Goal: Task Accomplishment & Management: Manage account settings

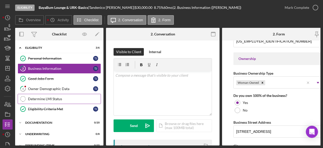
scroll to position [278, 0]
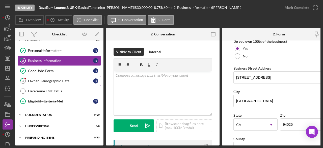
click at [60, 81] on div "Owner Demographic Data" at bounding box center [60, 81] width 65 height 4
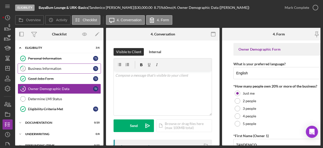
click at [56, 67] on div "Business Information" at bounding box center [60, 68] width 65 height 4
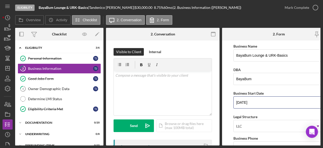
drag, startPoint x: 258, startPoint y: 102, endPoint x: 231, endPoint y: 106, distance: 27.1
click at [231, 106] on form "Business Name BayaBum Lounge & URK-Basics DBA BayaBum Business Start Date [DATE…" at bounding box center [279, 92] width 114 height 105
click at [257, 102] on input "[DATE]" at bounding box center [278, 102] width 91 height 12
drag, startPoint x: 257, startPoint y: 102, endPoint x: 245, endPoint y: 102, distance: 11.9
click at [245, 102] on input "[DATE]" at bounding box center [278, 102] width 91 height 12
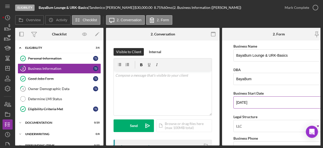
click at [260, 102] on input "[DATE]" at bounding box center [278, 102] width 91 height 12
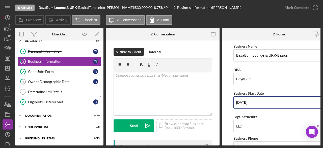
scroll to position [8, 0]
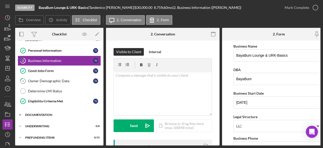
click at [47, 111] on div "Icon/Expander Documentation 0 / 20" at bounding box center [59, 114] width 88 height 10
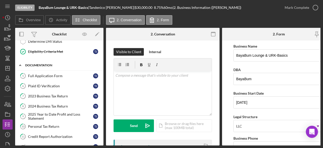
scroll to position [59, 0]
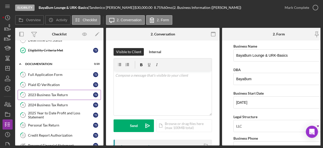
click at [58, 93] on div "2023 Business Tax Return" at bounding box center [60, 95] width 65 height 4
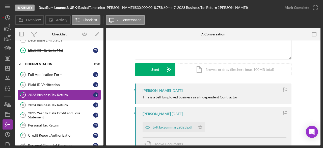
scroll to position [106, 0]
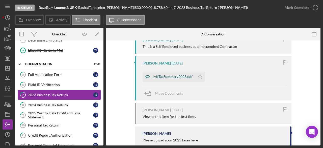
click at [174, 74] on div "LyftTaxSummary2023.pdf" at bounding box center [169, 76] width 52 height 10
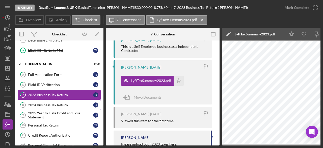
click at [40, 103] on div "2024 Business Tax Return" at bounding box center [60, 105] width 65 height 4
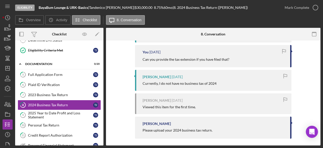
scroll to position [236, 0]
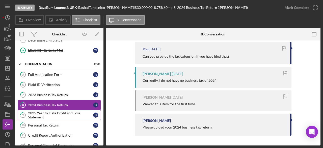
click at [58, 113] on div "2025 Year to Date Profit and Loss Statement" at bounding box center [60, 115] width 65 height 8
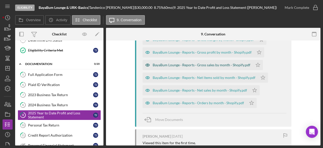
scroll to position [95, 0]
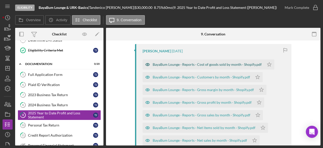
click at [220, 63] on div "BayaBum Lounge · Reports · Cost of goods sold by month · Shopify.pdf" at bounding box center [207, 64] width 109 height 4
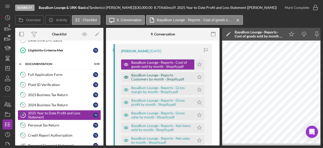
click at [153, 77] on div "BayaBum Lounge · Reports · Customers by month · Shopify.pdf" at bounding box center [161, 77] width 61 height 8
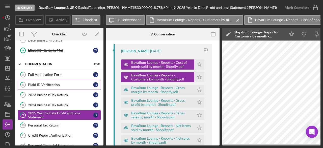
scroll to position [0, 0]
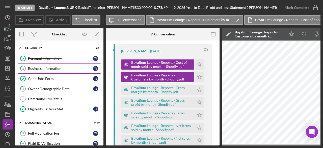
click at [72, 70] on div "Business Information" at bounding box center [60, 68] width 65 height 4
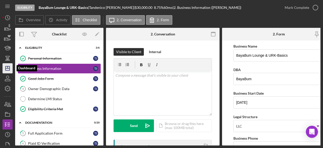
click at [12, 65] on icon "Icon/Dashboard" at bounding box center [7, 68] width 13 height 13
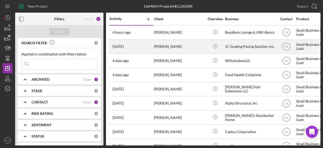
click at [206, 47] on div "Icon/Info" at bounding box center [215, 46] width 19 height 13
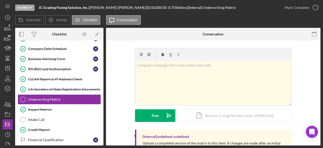
scroll to position [126, 0]
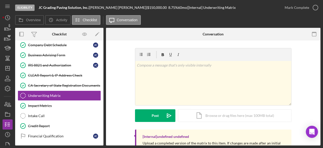
drag, startPoint x: 117, startPoint y: 6, endPoint x: 130, endPoint y: 7, distance: 13.9
click at [130, 7] on div "JC Grading Paving Solution, Inc. | [PERSON_NAME] | $150,000.00 8.75 % 60 mo | […" at bounding box center [137, 8] width 197 height 4
click at [178, 7] on div "60 mo" at bounding box center [182, 8] width 9 height 4
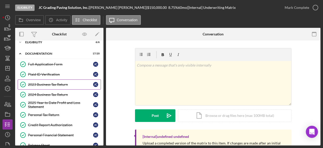
scroll to position [0, 0]
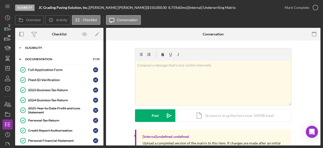
click at [79, 45] on div "Icon/Expander Eligibility 6 / 6" at bounding box center [59, 48] width 88 height 10
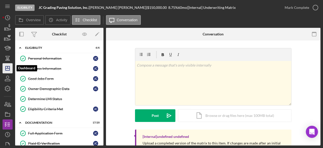
click at [9, 64] on icon "Icon/Dashboard" at bounding box center [7, 68] width 13 height 13
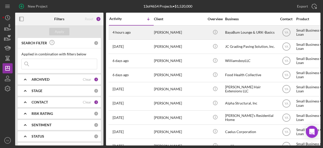
click at [241, 31] on div "BayaBum Lounge & URK-Basics" at bounding box center [250, 32] width 50 height 13
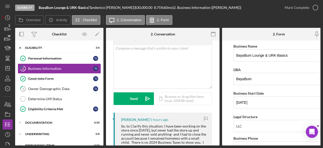
scroll to position [76, 0]
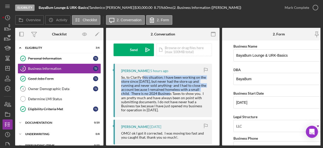
drag, startPoint x: 142, startPoint y: 77, endPoint x: 181, endPoint y: 90, distance: 40.9
click at [173, 94] on div "So, to Clarify this situation; I have been working on the store since [DATE], b…" at bounding box center [164, 93] width 86 height 37
click at [182, 90] on div "So, to Clarify this situation; I have been working on the store since [DATE], b…" at bounding box center [164, 93] width 86 height 37
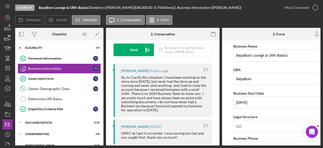
drag, startPoint x: 137, startPoint y: 83, endPoint x: 175, endPoint y: 88, distance: 37.6
click at [175, 88] on div "So, to Clarify this situation; I have been working on the store since [DATE], b…" at bounding box center [164, 93] width 86 height 37
click at [165, 88] on div "So, to Clarify this situation; I have been working on the store since [DATE], b…" at bounding box center [164, 93] width 86 height 37
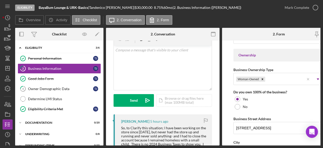
scroll to position [0, 0]
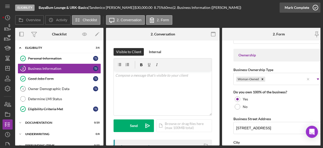
click at [316, 8] on icon "button" at bounding box center [315, 7] width 13 height 13
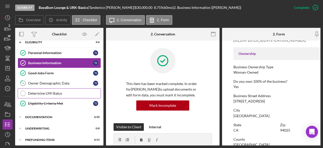
scroll to position [8, 0]
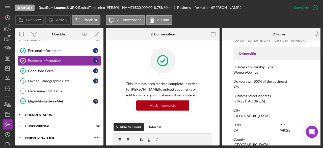
click at [43, 114] on div "Documentation" at bounding box center [61, 114] width 72 height 3
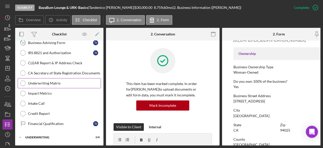
scroll to position [209, 0]
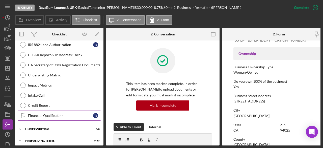
click at [48, 110] on link "Financial Qualification Financial Qualification T J" at bounding box center [59, 115] width 83 height 10
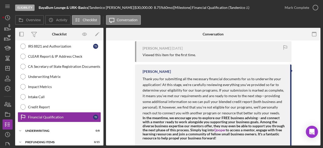
scroll to position [109, 0]
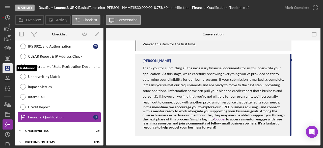
click at [6, 70] on polygon "button" at bounding box center [8, 68] width 4 height 4
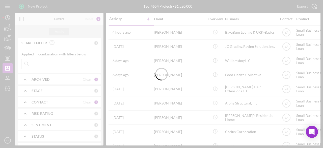
click at [59, 78] on div "ARCHIVED" at bounding box center [57, 79] width 51 height 4
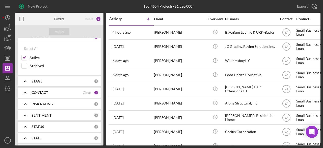
scroll to position [50, 0]
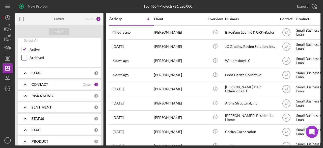
click at [26, 56] on input "Archived" at bounding box center [24, 57] width 5 height 5
checkbox input "true"
click at [62, 28] on div "Apply" at bounding box center [59, 32] width 9 height 8
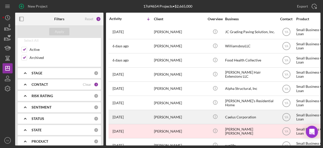
scroll to position [101, 0]
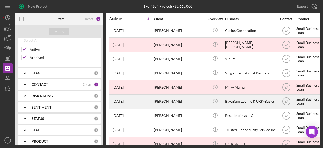
click at [207, 96] on div "Icon/Info" at bounding box center [215, 101] width 19 height 13
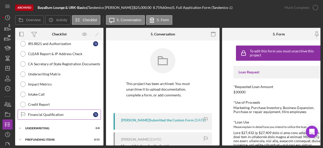
click at [57, 112] on div "Financial Qualification" at bounding box center [60, 114] width 65 height 4
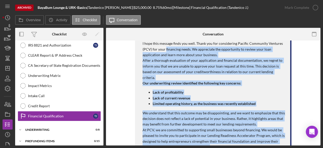
scroll to position [53, 0]
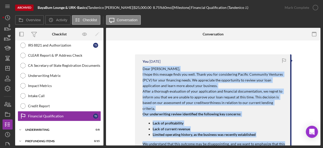
drag, startPoint x: 212, startPoint y: 92, endPoint x: 141, endPoint y: 68, distance: 75.4
click at [141, 68] on div "You [DATE] Dear [PERSON_NAME], I hope this message finds you well. Thank you fo…" at bounding box center [213, 131] width 156 height 154
copy div "Dear [PERSON_NAME], I hope this message finds you well. Thank you for consideri…"
click at [10, 65] on icon "Icon/Dashboard" at bounding box center [7, 68] width 13 height 13
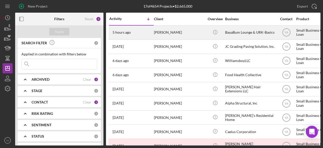
click at [244, 35] on div "BayaBum Lounge & URK-Basics" at bounding box center [250, 32] width 50 height 13
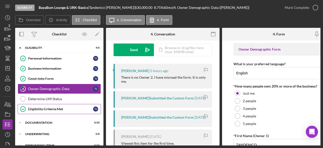
scroll to position [8, 0]
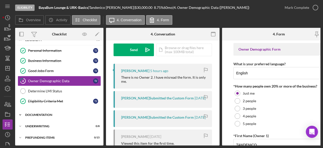
click at [48, 113] on div "Documentation" at bounding box center [61, 114] width 72 height 3
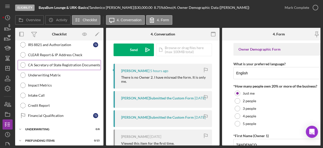
click at [49, 113] on div "Financial Qualification" at bounding box center [60, 115] width 65 height 4
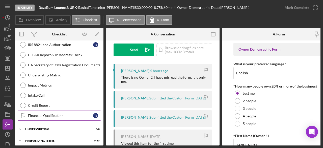
scroll to position [208, 0]
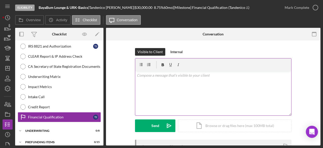
click at [187, 92] on div "v Color teal Color pink Remove color Add row above Add row below Add column bef…" at bounding box center [213, 93] width 156 height 44
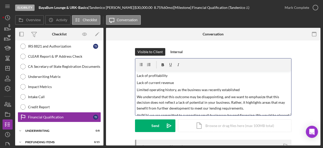
scroll to position [25, 0]
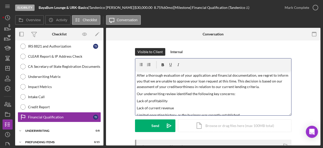
click at [139, 101] on p "Lack of profitability" at bounding box center [213, 101] width 153 height 6
drag, startPoint x: 139, startPoint y: 101, endPoint x: 165, endPoint y: 101, distance: 25.7
click at [165, 101] on p "Lack of profitability" at bounding box center [213, 101] width 153 height 6
click at [170, 103] on div "v Color teal Color pink Remove color Add row above Add row below Add column bef…" at bounding box center [213, 93] width 156 height 44
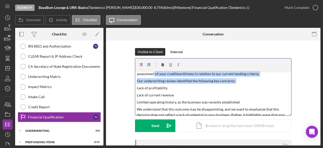
scroll to position [34, 0]
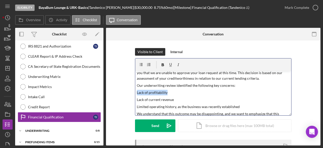
drag, startPoint x: 136, startPoint y: 75, endPoint x: 167, endPoint y: 91, distance: 34.8
click at [167, 91] on p "Lack of profitability" at bounding box center [213, 93] width 153 height 6
click at [152, 92] on p "PCV doesnt yet lent to startups" at bounding box center [213, 93] width 153 height 6
click at [193, 92] on p "PCV doesn't yet lent to startups" at bounding box center [213, 93] width 153 height 6
click at [159, 91] on p "PCV doesn't yet lent to startups or new business yet" at bounding box center [213, 93] width 153 height 6
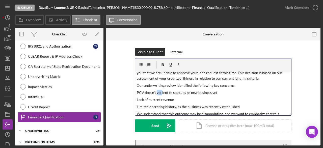
click at [159, 91] on p "PCV doesn't yet lent to startups or new business yet" at bounding box center [213, 93] width 153 height 6
click at [162, 93] on p "PCV doesn't lent to startups or new business yet" at bounding box center [213, 93] width 153 height 6
click at [224, 93] on p "PCV doesn't lent to startups or new business yet" at bounding box center [213, 93] width 153 height 6
click at [175, 100] on p "Lack of current revenue" at bounding box center [213, 100] width 153 height 6
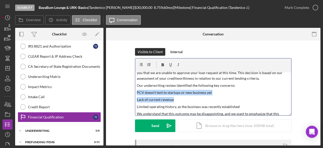
drag, startPoint x: 175, startPoint y: 100, endPoint x: 136, endPoint y: 94, distance: 38.7
click at [136, 94] on div "v Color teal Color pink Remove color Add row above Add row below Add column bef…" at bounding box center [213, 93] width 156 height 44
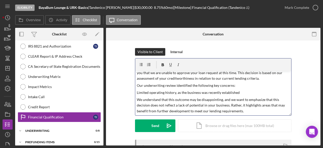
click at [242, 91] on p "Limited operating history, as the business was recently established" at bounding box center [213, 93] width 153 height 6
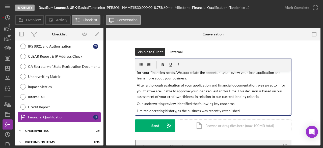
scroll to position [8, 0]
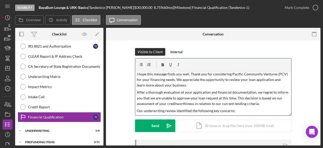
click at [259, 102] on p "After a thorough evaluation of your application and financial documentation, we…" at bounding box center [213, 97] width 153 height 17
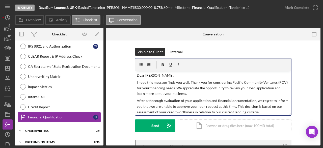
click at [189, 95] on p "I hope this message finds you well. Thank you for considering Pacific Community…" at bounding box center [213, 87] width 153 height 17
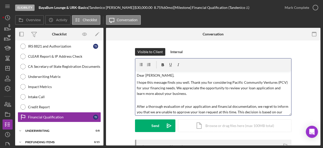
click at [179, 78] on div "v Color teal Color pink Remove color Add row above Add row below Add column bef…" at bounding box center [213, 93] width 156 height 44
click at [172, 80] on p "I hope this message finds you well. Thank you for considering Pacific Community…" at bounding box center [213, 90] width 153 height 23
click at [181, 76] on p "Dear [PERSON_NAME]," at bounding box center [213, 75] width 153 height 6
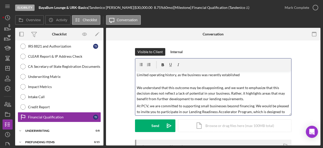
scroll to position [76, 0]
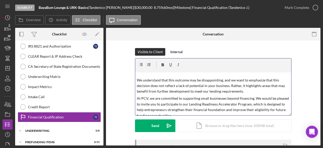
click at [244, 92] on p "We understand that this outcome may be disappointing, and we want to emphasize …" at bounding box center [213, 85] width 153 height 17
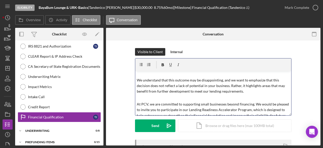
scroll to position [50, 0]
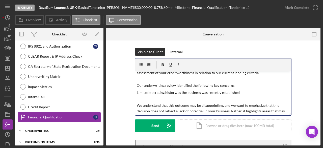
click at [238, 92] on p "Limited operating history, as the business was recently established" at bounding box center [213, 95] width 153 height 11
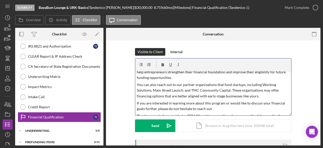
scroll to position [126, 0]
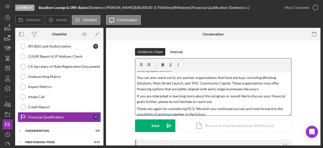
click at [174, 72] on p "At PCV, we are committed to supporting small businesses beyond financing. We wo…" at bounding box center [213, 62] width 153 height 23
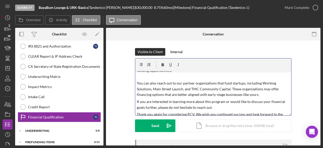
click at [150, 89] on p "You can also reach out to our partner organizations that fund startups, includi…" at bounding box center [213, 88] width 153 height 17
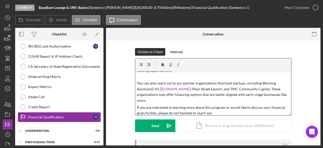
click at [259, 88] on p "You can also reach out to our partner organizations that fund startups, includi…" at bounding box center [213, 91] width 153 height 23
click at [240, 95] on p "You can also reach out to our partner organizations that fund startups, includi…" at bounding box center [213, 91] width 153 height 23
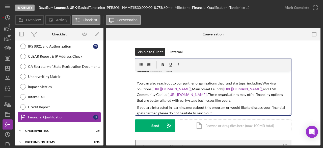
click at [146, 99] on p "You can also reach out to our partner organizations that fund startups, includi…" at bounding box center [213, 91] width 153 height 23
click at [147, 95] on p "You can also reach out to our partner organizations that fund startups, includi…" at bounding box center [213, 91] width 153 height 23
click at [150, 89] on p "You can also reach out to our partner organizations that fund startups, includi…" at bounding box center [213, 91] width 153 height 23
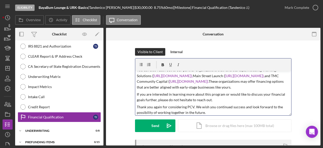
scroll to position [146, 0]
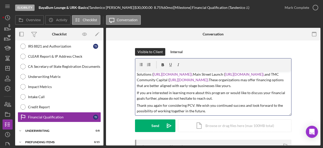
click at [234, 85] on p "You can also reach out to our partner organizations that fund startups, includi…" at bounding box center [213, 77] width 153 height 23
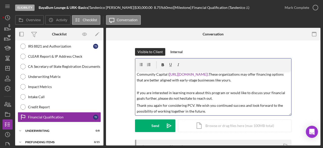
scroll to position [152, 0]
click at [218, 97] on p "If you are interested in learning more about this program or would like to disc…" at bounding box center [213, 95] width 153 height 11
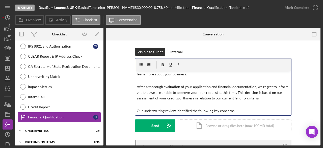
scroll to position [50, 0]
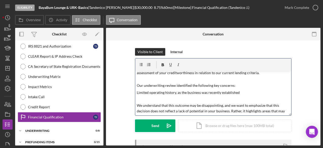
drag, startPoint x: 244, startPoint y: 91, endPoint x: 135, endPoint y: 94, distance: 108.8
click at [135, 94] on div "v Color teal Color pink Remove color Add row above Add row below Add column bef…" at bounding box center [213, 93] width 156 height 44
click at [163, 64] on icon "button" at bounding box center [162, 64] width 11 height 11
click at [202, 100] on p "Limited operating history, as the business was recently established" at bounding box center [213, 95] width 153 height 11
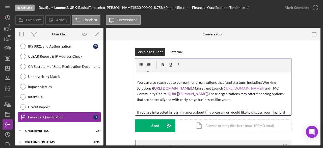
scroll to position [151, 0]
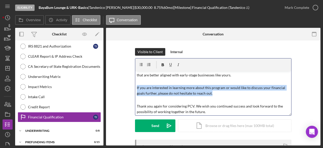
drag, startPoint x: 214, startPoint y: 97, endPoint x: 135, endPoint y: 94, distance: 79.5
click at [135, 94] on div "v Color teal Color pink Remove color Add row above Add row below Add column bef…" at bounding box center [213, 93] width 156 height 44
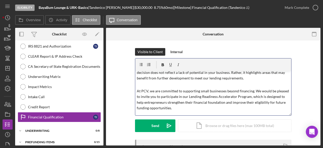
scroll to position [114, 0]
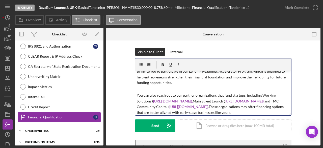
click at [185, 85] on p "At PCV, we are committed to supporting small businesses beyond financing. We wo…" at bounding box center [213, 77] width 153 height 28
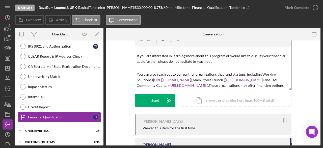
scroll to position [156, 0]
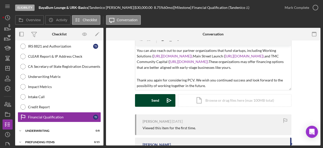
click at [150, 101] on button "Send Icon/icon-invite-send" at bounding box center [155, 100] width 40 height 13
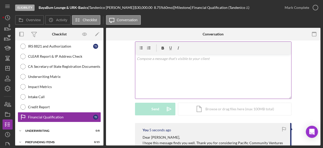
scroll to position [0, 0]
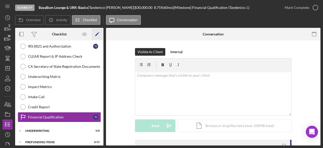
click at [98, 35] on icon "Icon/Edit" at bounding box center [97, 34] width 11 height 11
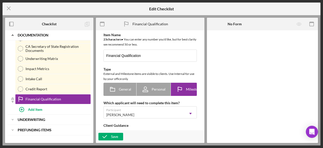
scroll to position [150, 0]
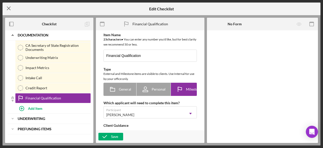
click at [8, 6] on icon "Icon/Menu Close" at bounding box center [9, 8] width 13 height 13
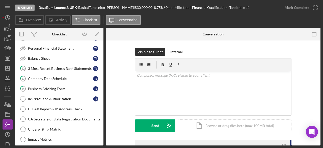
scroll to position [146, 0]
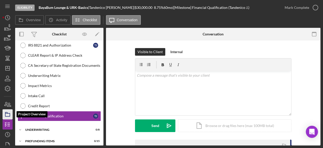
click at [11, 112] on icon "button" at bounding box center [7, 114] width 13 height 13
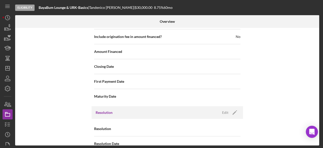
scroll to position [680, 0]
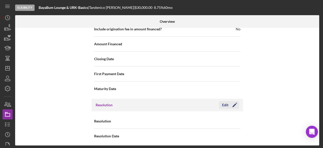
click at [233, 103] on polygon "button" at bounding box center [234, 105] width 4 height 4
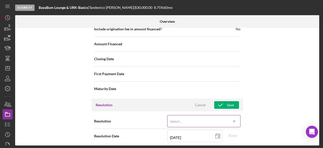
click at [190, 115] on div "Select..." at bounding box center [198, 121] width 61 height 12
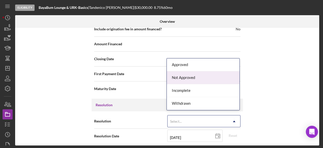
click at [194, 78] on div "Not Approved" at bounding box center [203, 77] width 73 height 13
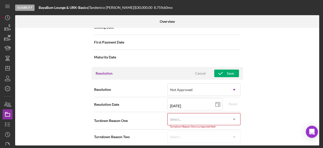
scroll to position [711, 0]
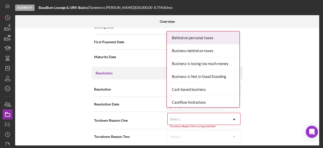
click at [190, 113] on div "Select..." at bounding box center [198, 119] width 61 height 12
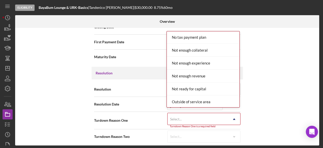
scroll to position [349, 0]
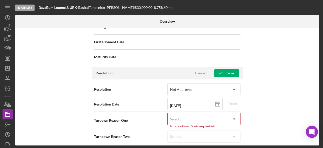
click at [57, 52] on div "Internal Workflow Stage Eligibility Icon/Dropdown Arrow Archive (can unarchive …" at bounding box center [167, 86] width 304 height 117
click at [8, 69] on icon "Icon/Dashboard" at bounding box center [7, 68] width 13 height 13
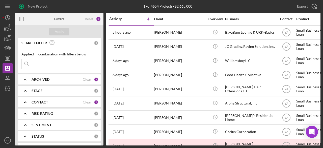
click at [72, 79] on div "ARCHIVED" at bounding box center [57, 79] width 51 height 4
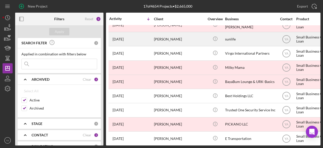
scroll to position [124, 0]
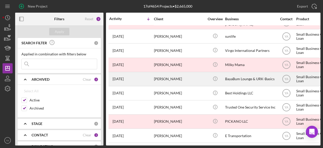
click at [229, 72] on div "BayaBum Lounge & URK-Basics" at bounding box center [250, 78] width 50 height 13
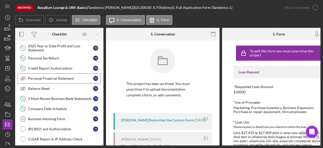
scroll to position [147, 0]
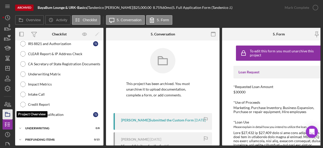
click at [10, 117] on icon "button" at bounding box center [7, 114] width 13 height 13
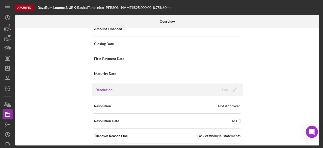
scroll to position [695, 0]
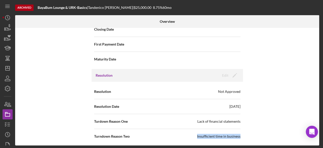
drag, startPoint x: 192, startPoint y: 131, endPoint x: 242, endPoint y: 133, distance: 50.2
click at [242, 133] on div "Internal Workflow Stage Eligibility Icon/Dropdown Arrow Icon/Archived Archived …" at bounding box center [167, 86] width 304 height 117
click at [233, 130] on div "Turndown Reason Two Insufficient time in business" at bounding box center [167, 136] width 146 height 13
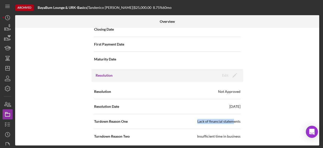
drag, startPoint x: 195, startPoint y: 114, endPoint x: 234, endPoint y: 114, distance: 39.1
click at [234, 115] on div "Turdown Reason One Lack of financial statements" at bounding box center [167, 121] width 146 height 13
click at [227, 115] on div "Turdown Reason One Lack of financial statements" at bounding box center [167, 121] width 146 height 13
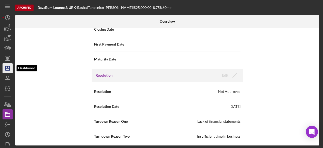
click at [11, 70] on icon "Icon/Dashboard" at bounding box center [7, 68] width 13 height 13
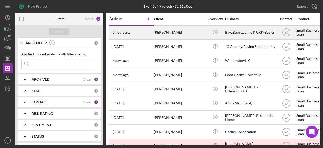
click at [188, 33] on div "[PERSON_NAME]" at bounding box center [179, 32] width 50 height 13
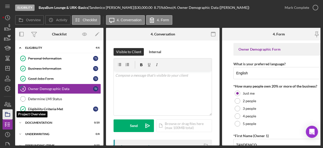
click at [7, 113] on polygon "button" at bounding box center [6, 112] width 3 height 1
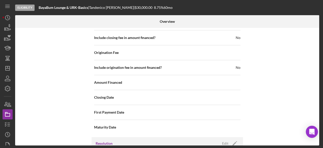
scroll to position [680, 0]
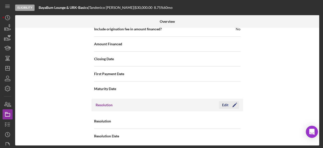
click at [237, 102] on icon "Icon/Edit" at bounding box center [234, 104] width 13 height 13
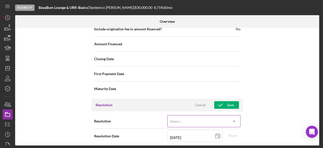
click at [190, 115] on div "Select..." at bounding box center [198, 121] width 61 height 12
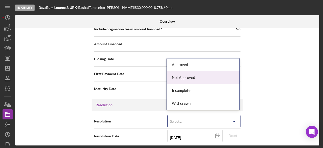
click at [199, 80] on div "Not Approved" at bounding box center [203, 77] width 73 height 13
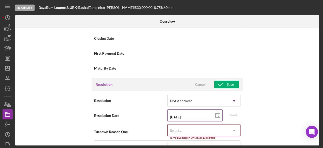
scroll to position [711, 0]
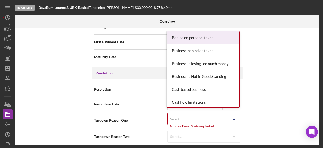
click at [196, 113] on div "Select..." at bounding box center [198, 119] width 61 height 12
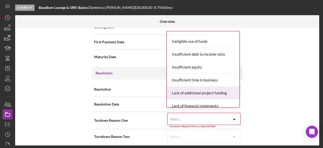
scroll to position [202, 0]
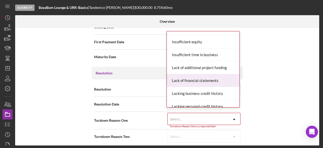
click at [195, 80] on div "Lack of financial statements" at bounding box center [203, 80] width 73 height 13
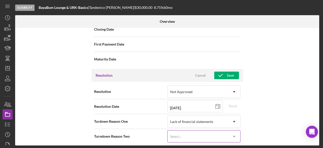
click at [192, 132] on div "Select..." at bounding box center [198, 136] width 61 height 12
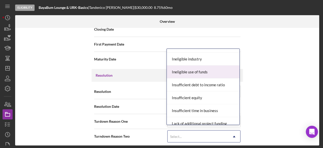
scroll to position [177, 0]
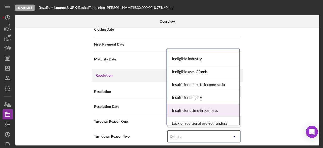
click at [204, 105] on div "Insufficient time in business" at bounding box center [203, 110] width 73 height 13
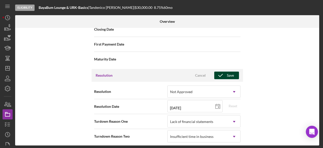
click at [227, 71] on div "Save" at bounding box center [230, 75] width 7 height 8
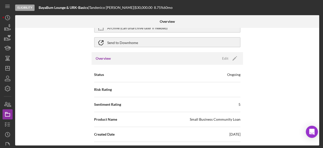
scroll to position [50, 0]
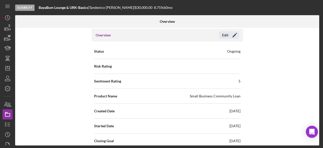
click at [235, 36] on icon "Icon/Edit" at bounding box center [234, 35] width 13 height 13
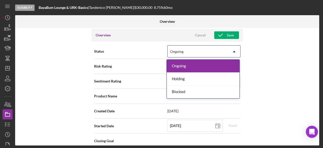
click at [207, 51] on div "Ongoing" at bounding box center [198, 52] width 61 height 12
click at [192, 65] on div "Ongoing" at bounding box center [203, 66] width 73 height 13
click at [199, 49] on div "Ongoing" at bounding box center [198, 52] width 61 height 12
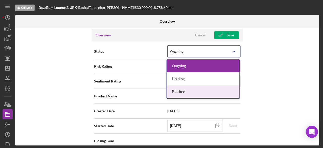
click at [185, 86] on div "Blocked" at bounding box center [203, 91] width 73 height 13
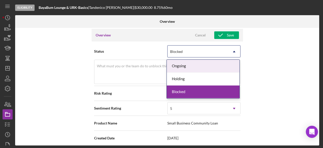
click at [202, 52] on div "Blocked" at bounding box center [198, 52] width 61 height 12
click at [195, 68] on div "Ongoing" at bounding box center [203, 66] width 73 height 13
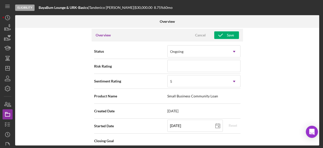
scroll to position [0, 0]
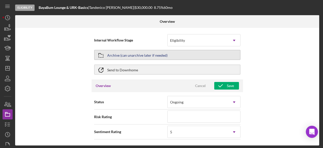
click at [153, 59] on button "Archive (can unarchive later if needed)" at bounding box center [167, 55] width 146 height 10
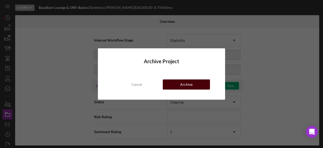
click at [192, 85] on div "Archive" at bounding box center [186, 84] width 12 height 10
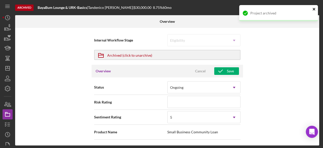
click at [314, 11] on button "close" at bounding box center [314, 9] width 4 height 5
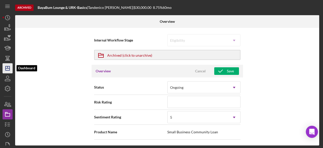
click at [12, 65] on icon "Icon/Dashboard" at bounding box center [7, 68] width 13 height 13
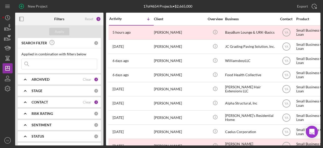
click at [49, 79] on b "ARCHIVED" at bounding box center [41, 79] width 18 height 4
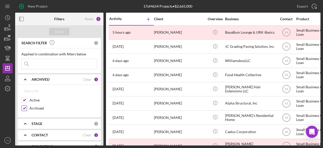
click at [24, 106] on input "Archived" at bounding box center [24, 107] width 5 height 5
checkbox input "false"
click at [61, 30] on div "Apply" at bounding box center [59, 32] width 9 height 8
